Goal: Task Accomplishment & Management: Manage account settings

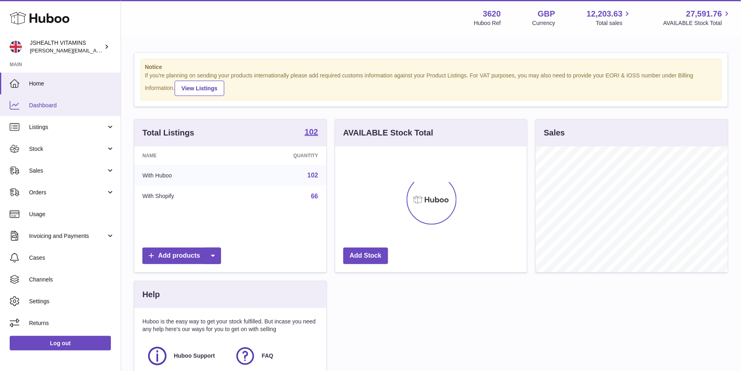
scroll to position [125, 192]
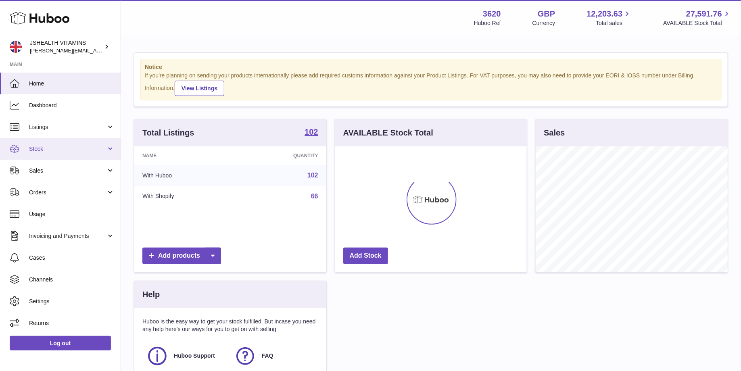
click at [52, 150] on span "Stock" at bounding box center [67, 149] width 77 height 8
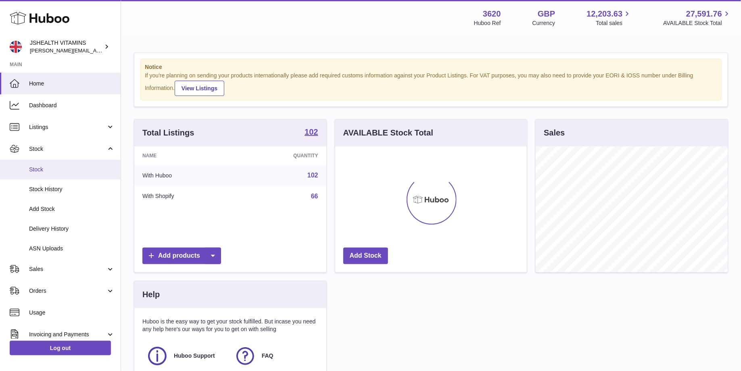
click at [54, 166] on span "Stock" at bounding box center [72, 170] width 86 height 8
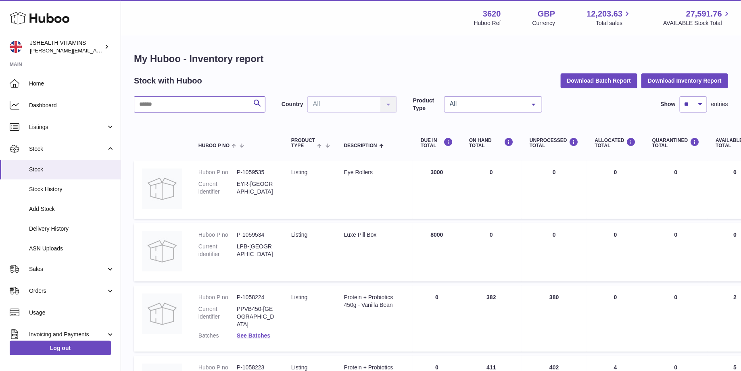
click at [175, 104] on input "text" at bounding box center [200, 104] width 132 height 16
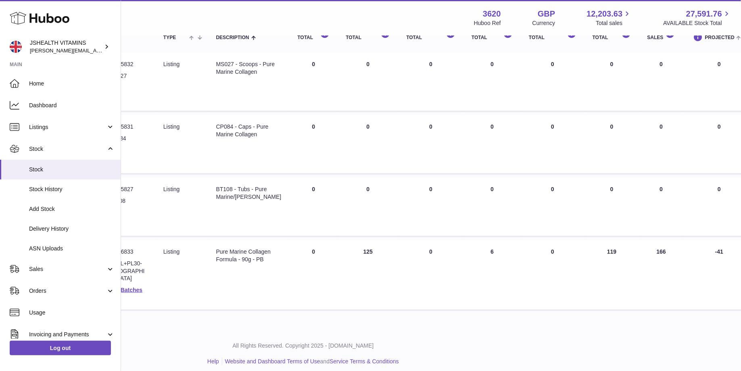
scroll to position [53, 128]
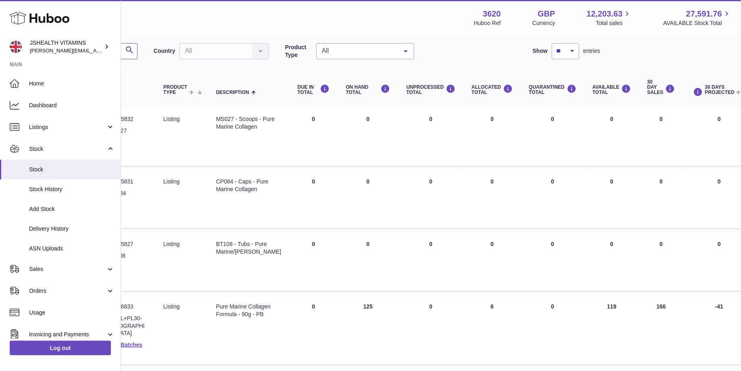
type input "*******"
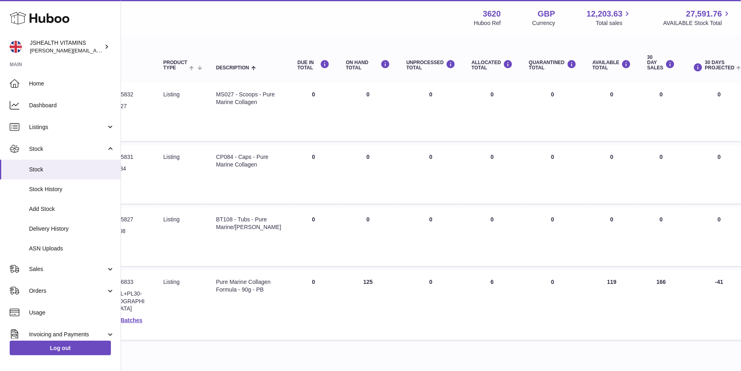
scroll to position [89, 128]
